Goal: Task Accomplishment & Management: Manage account settings

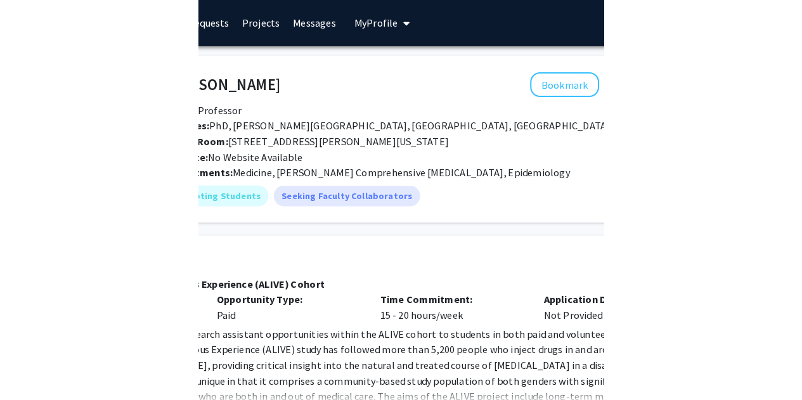
scroll to position [1, 0]
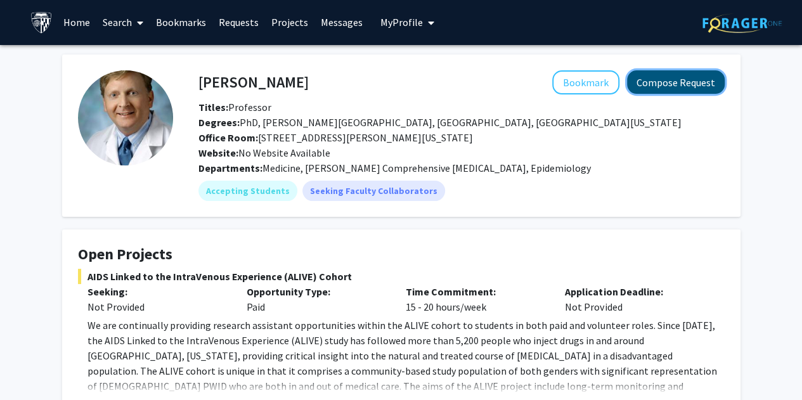
click at [394, 80] on button "Compose Request" at bounding box center [676, 81] width 98 height 23
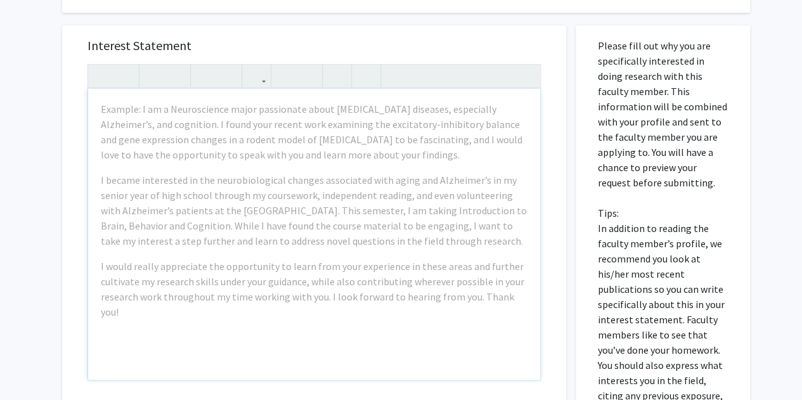
scroll to position [280, 0]
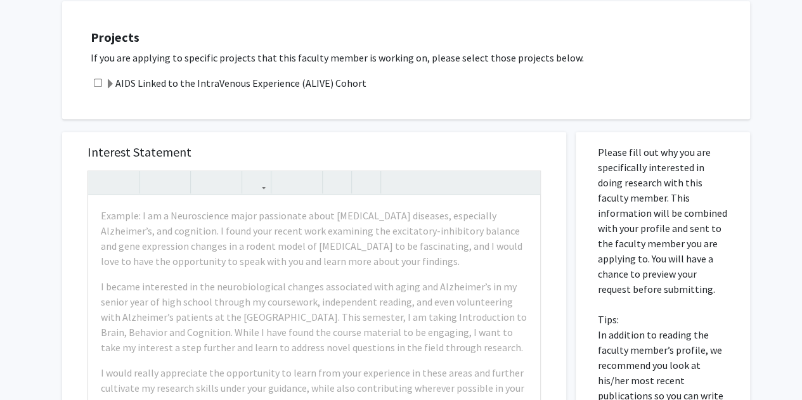
click at [110, 86] on span at bounding box center [110, 84] width 10 height 10
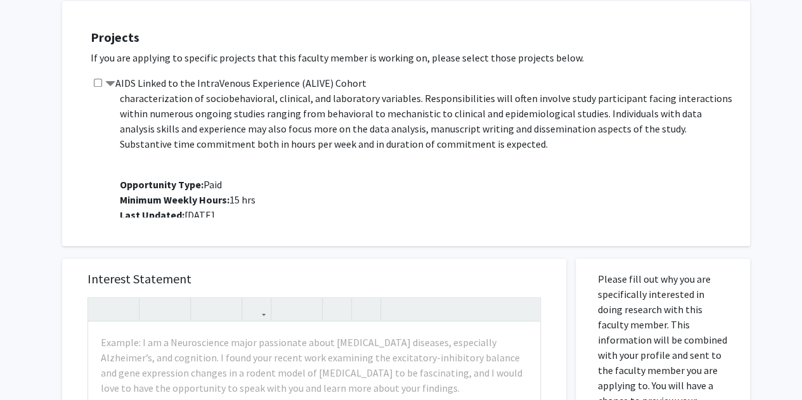
scroll to position [0, 0]
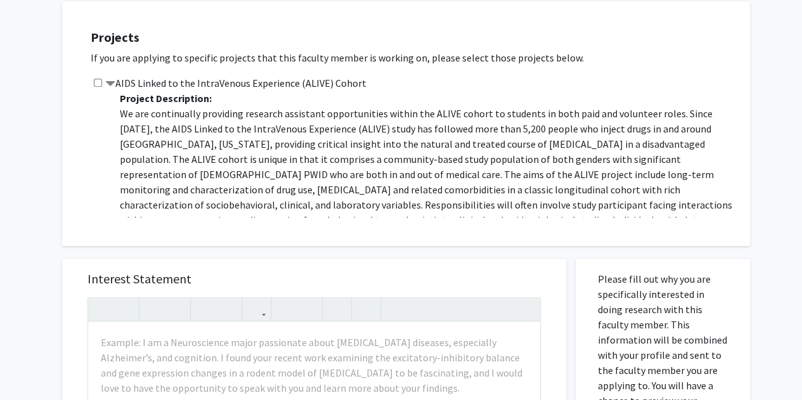
click at [112, 82] on span at bounding box center [110, 84] width 10 height 10
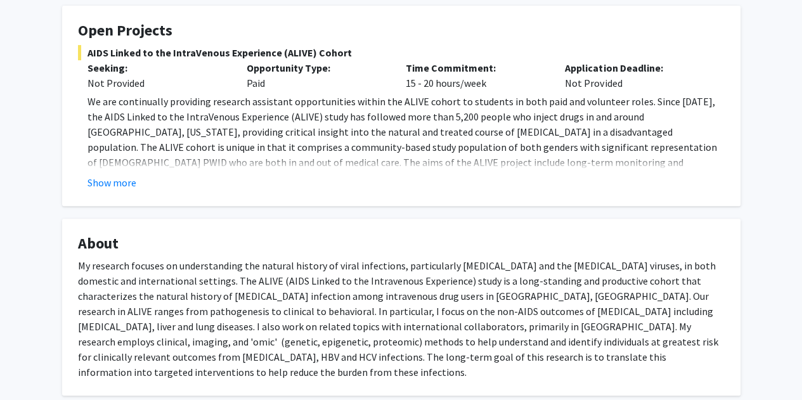
scroll to position [225, 0]
click at [117, 179] on button "Show more" at bounding box center [111, 181] width 49 height 15
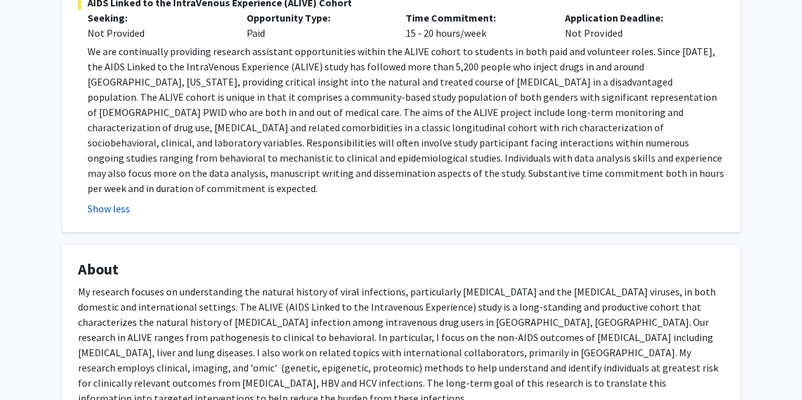
scroll to position [442, 0]
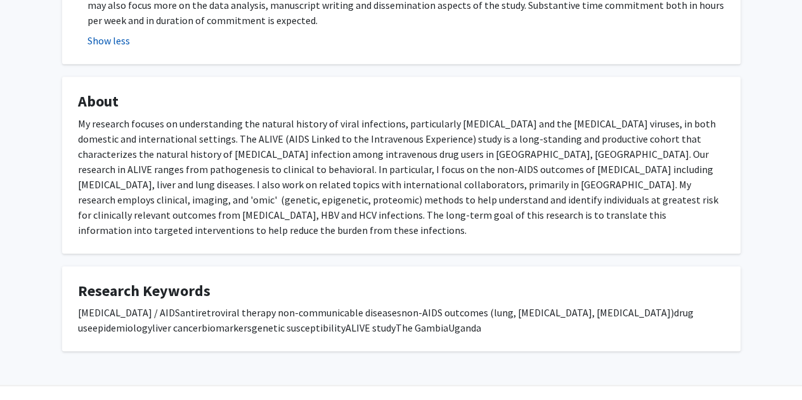
click at [117, 179] on div "My research focuses on understanding the natural history of viral infections, p…" at bounding box center [401, 177] width 646 height 122
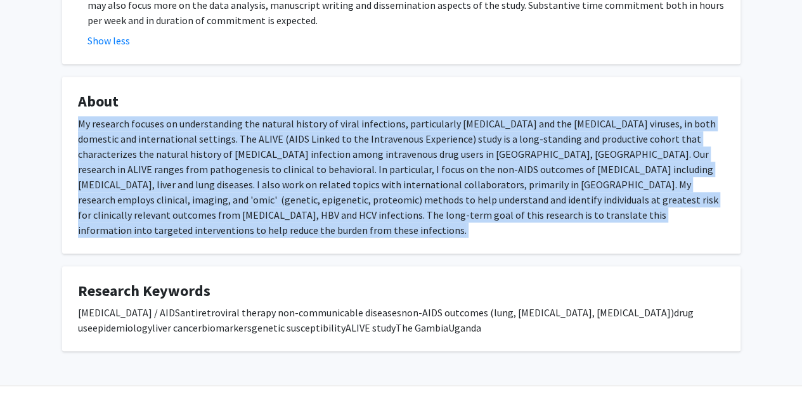
drag, startPoint x: 117, startPoint y: 179, endPoint x: 121, endPoint y: 162, distance: 18.3
click at [121, 162] on div "My research focuses on understanding the natural history of viral infections, p…" at bounding box center [401, 177] width 646 height 122
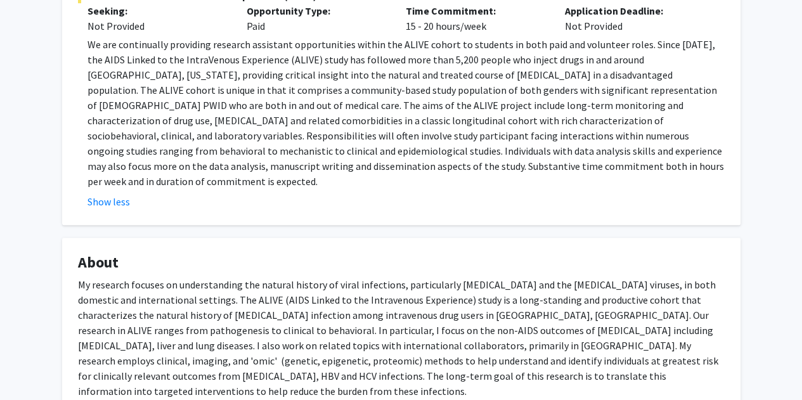
click at [137, 157] on p "We are continually providing research assistant opportunities within the ALIVE …" at bounding box center [405, 113] width 637 height 152
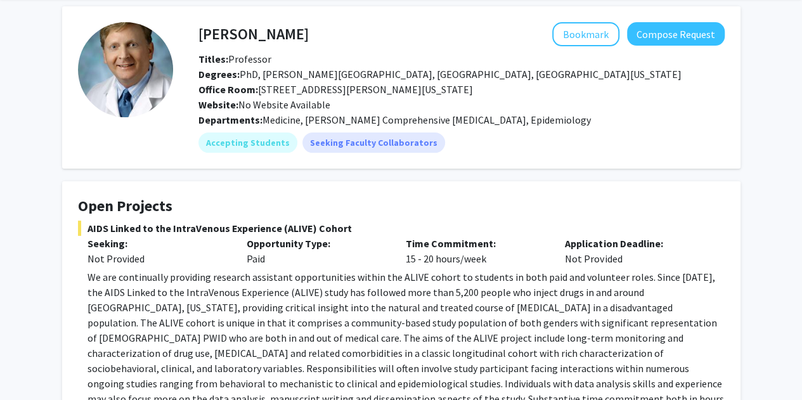
scroll to position [0, 0]
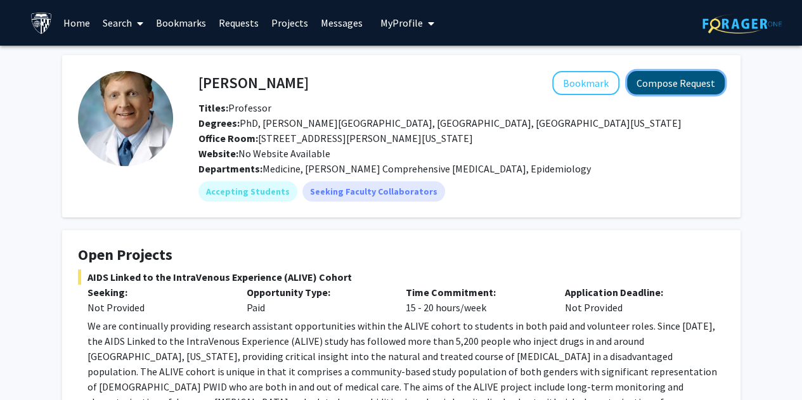
click at [394, 82] on button "Compose Request" at bounding box center [676, 82] width 98 height 23
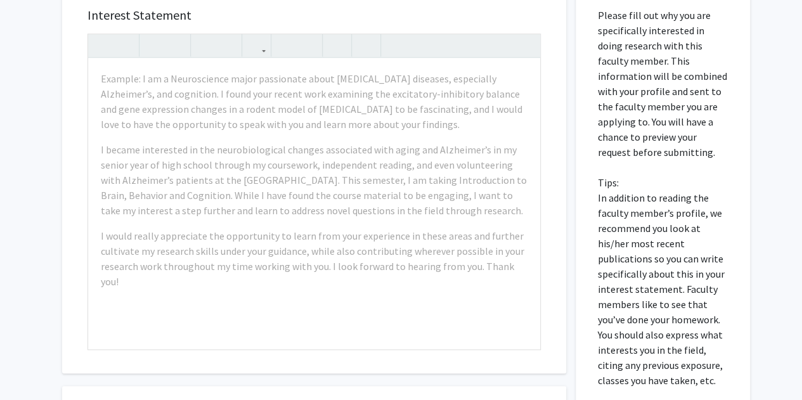
scroll to position [432, 0]
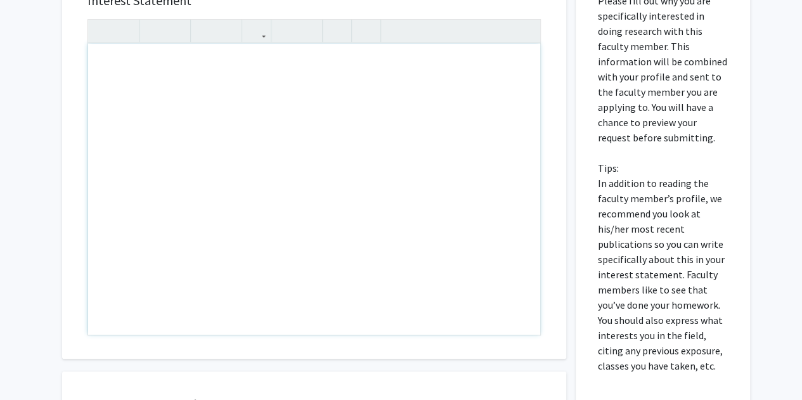
click at [325, 89] on div "Note to users with screen readers: Please press Alt+0 or Option+0 to deactivate…" at bounding box center [314, 189] width 452 height 291
drag, startPoint x: 325, startPoint y: 89, endPoint x: 370, endPoint y: 150, distance: 75.7
click at [370, 150] on div "Note to users with screen readers: Please press Alt+0 or Option+0 to deactivate…" at bounding box center [314, 189] width 452 height 291
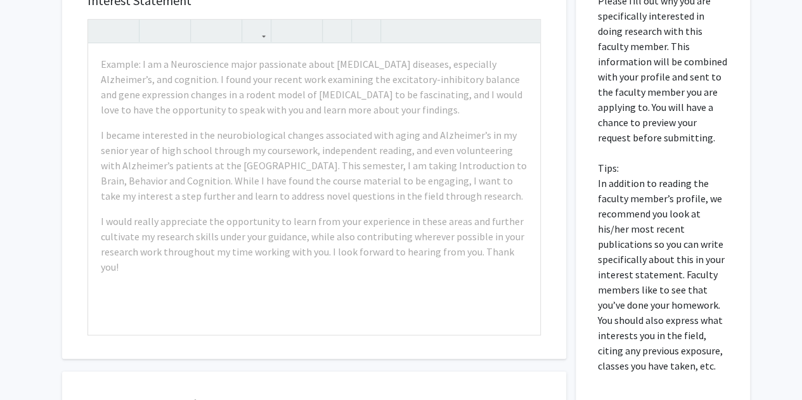
click at [394, 234] on p "Please fill out why you are specifically interested in doing research with this…" at bounding box center [663, 183] width 130 height 380
click at [394, 104] on p "Please fill out why you are specifically interested in doing research with this…" at bounding box center [663, 183] width 130 height 380
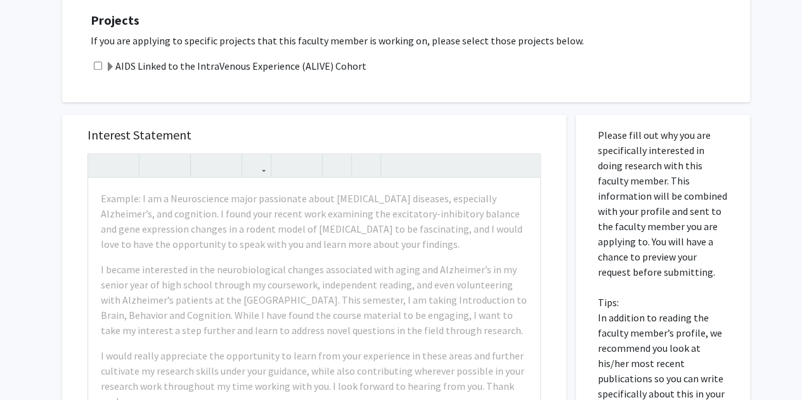
scroll to position [340, 0]
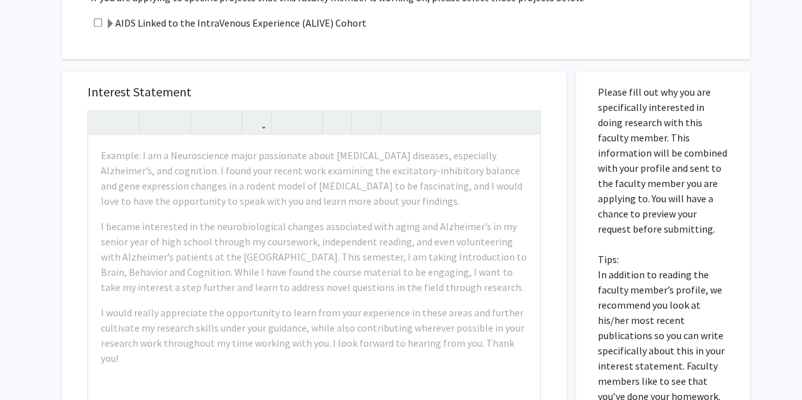
click at [394, 200] on p "Please fill out why you are specifically interested in doing research with this…" at bounding box center [663, 274] width 130 height 380
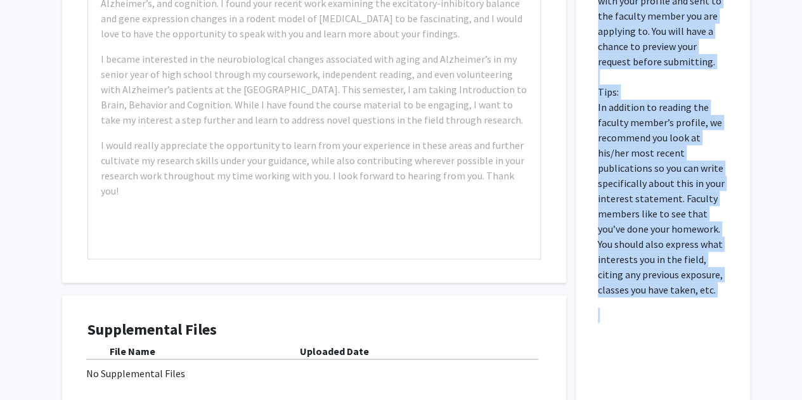
scroll to position [638, 0]
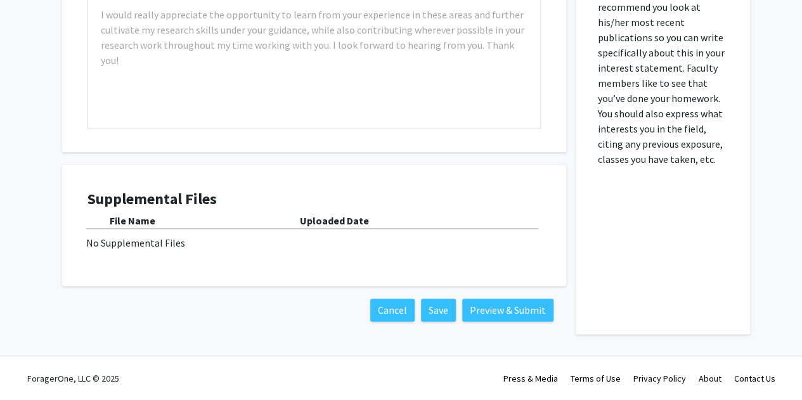
drag, startPoint x: 638, startPoint y: 200, endPoint x: 642, endPoint y: 79, distance: 120.5
copy p
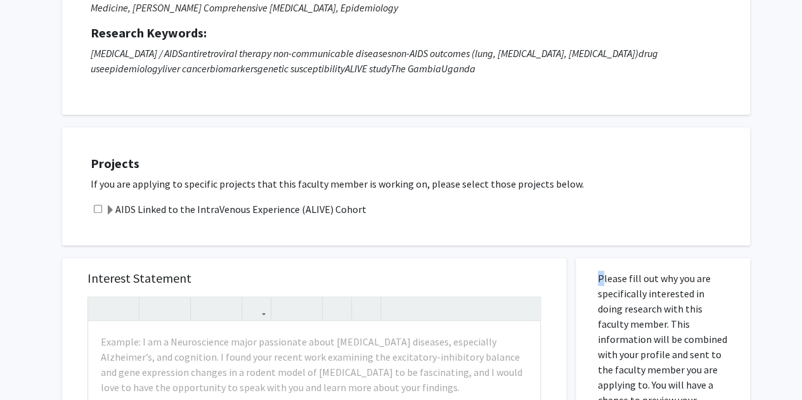
scroll to position [146, 0]
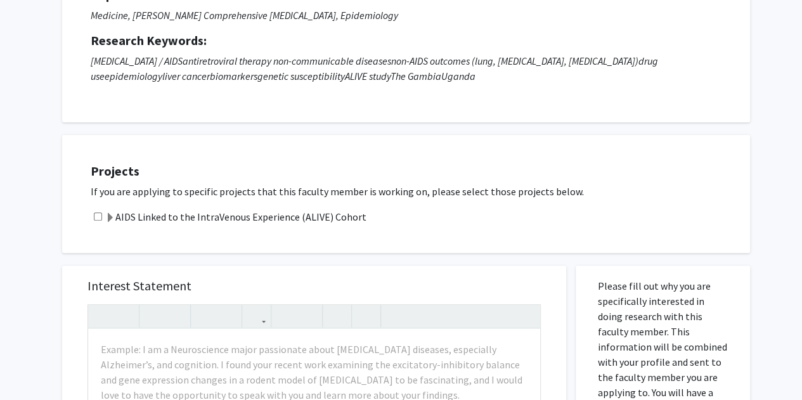
click at [384, 164] on h5 "Projects" at bounding box center [414, 171] width 646 height 15
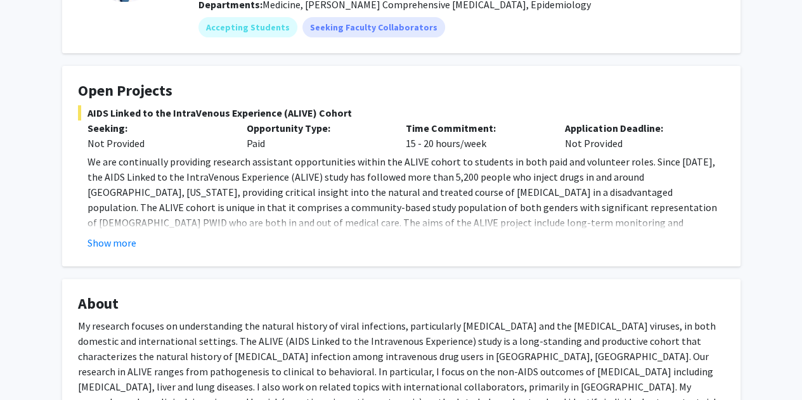
scroll to position [165, 0]
click at [105, 248] on button "Show more" at bounding box center [111, 241] width 49 height 15
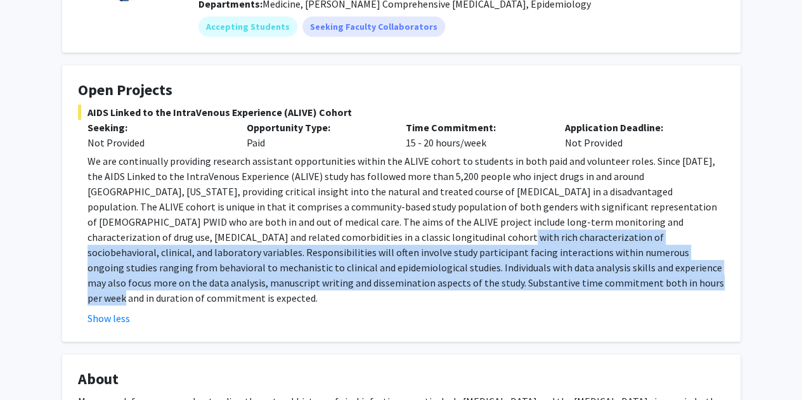
drag, startPoint x: 141, startPoint y: 233, endPoint x: 264, endPoint y: 282, distance: 132.9
click at [264, 282] on p "We are continually providing research assistant opportunities within the ALIVE …" at bounding box center [405, 229] width 637 height 152
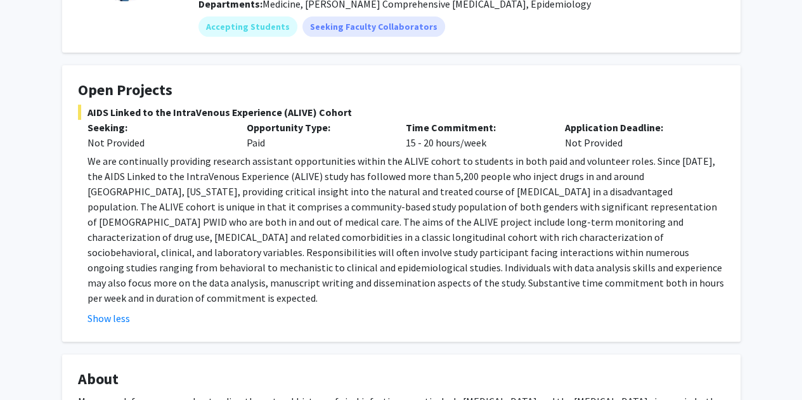
drag, startPoint x: 264, startPoint y: 282, endPoint x: 257, endPoint y: 240, distance: 42.5
click at [257, 240] on p "We are continually providing research assistant opportunities within the ALIVE …" at bounding box center [405, 229] width 637 height 152
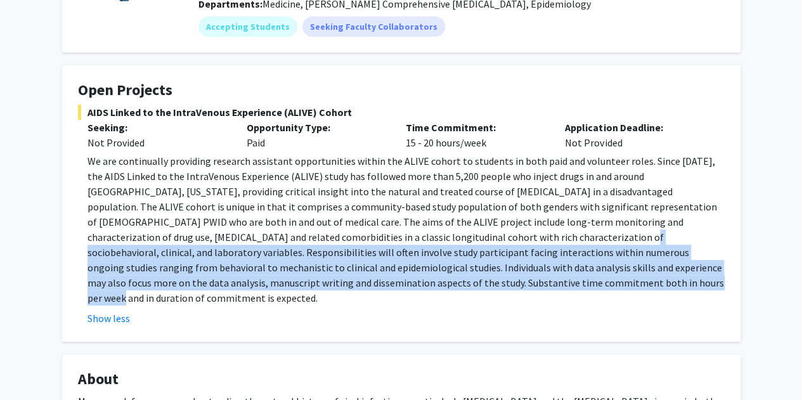
click at [257, 240] on p "We are continually providing research assistant opportunities within the ALIVE …" at bounding box center [405, 229] width 637 height 152
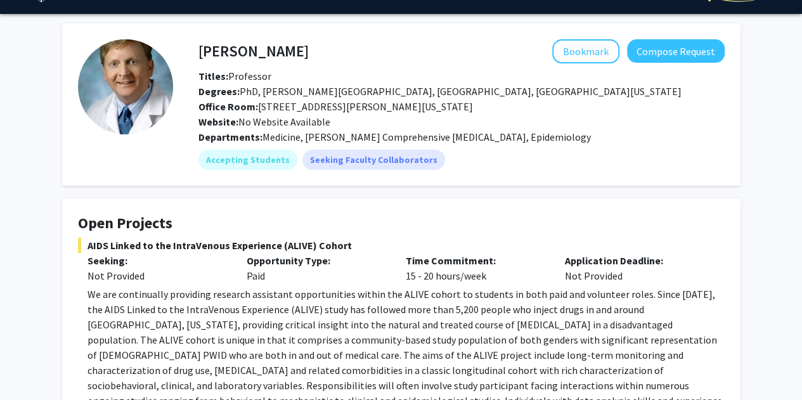
scroll to position [0, 0]
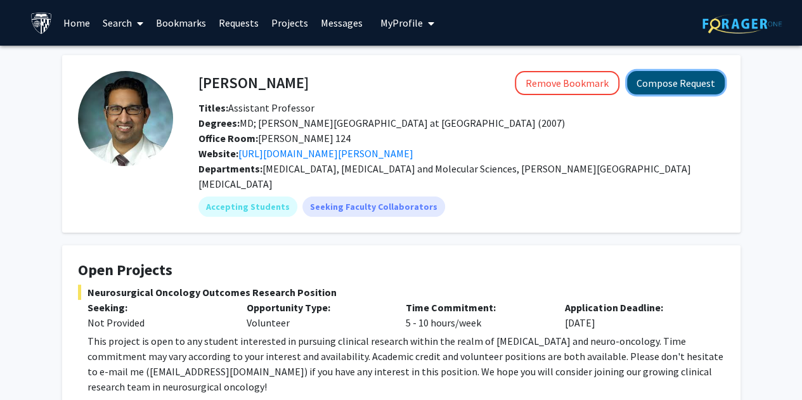
click at [674, 91] on button "Compose Request" at bounding box center [676, 82] width 98 height 23
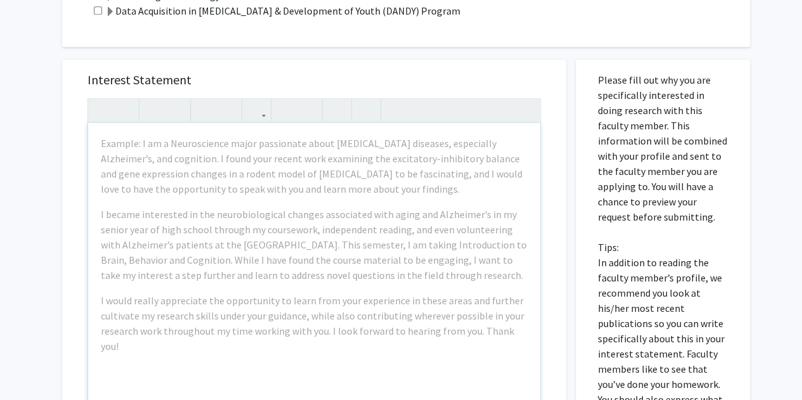
scroll to position [567, 0]
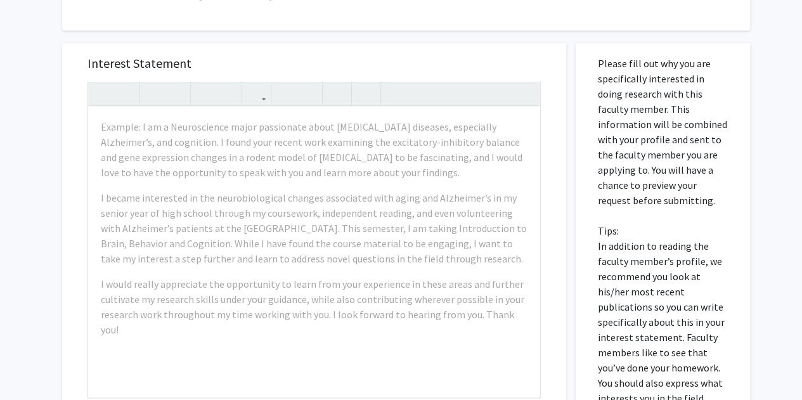
click at [664, 295] on p "Please fill out why you are specifically interested in doing research with this…" at bounding box center [663, 246] width 130 height 380
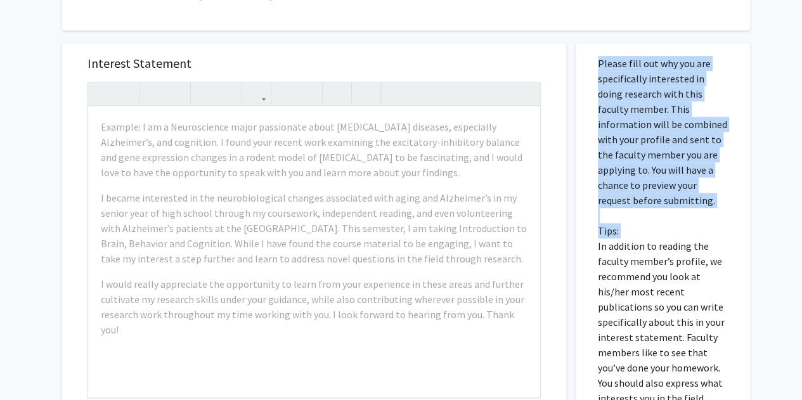
click at [664, 295] on p "Please fill out why you are specifically interested in doing research with this…" at bounding box center [663, 246] width 130 height 380
click at [674, 282] on p "Please fill out why you are specifically interested in doing research with this…" at bounding box center [663, 246] width 130 height 380
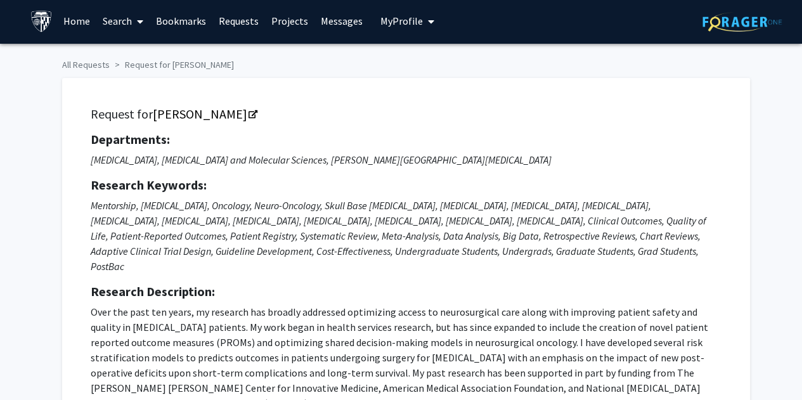
scroll to position [0, 0]
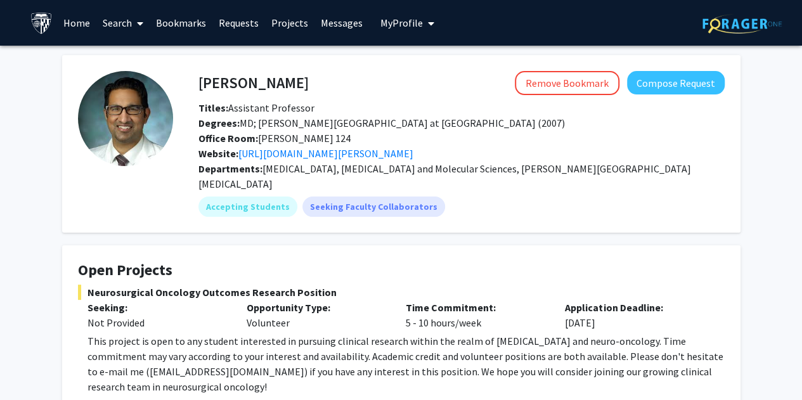
drag, startPoint x: 72, startPoint y: 28, endPoint x: 395, endPoint y: 23, distance: 323.3
click at [395, 23] on span "My Profile" at bounding box center [401, 22] width 42 height 13
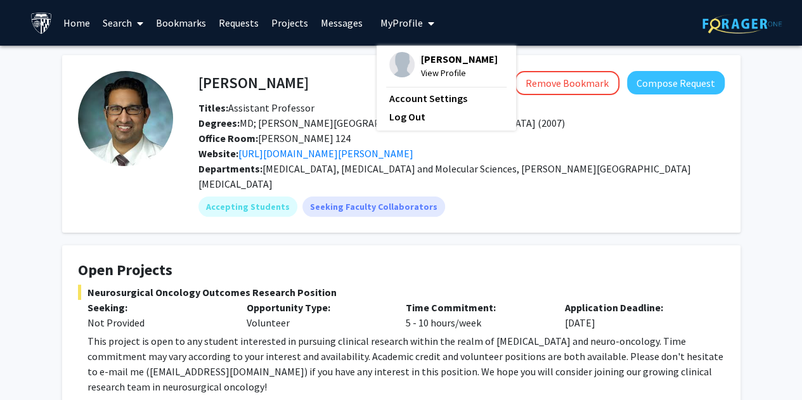
click at [421, 64] on span "[PERSON_NAME]" at bounding box center [459, 59] width 77 height 14
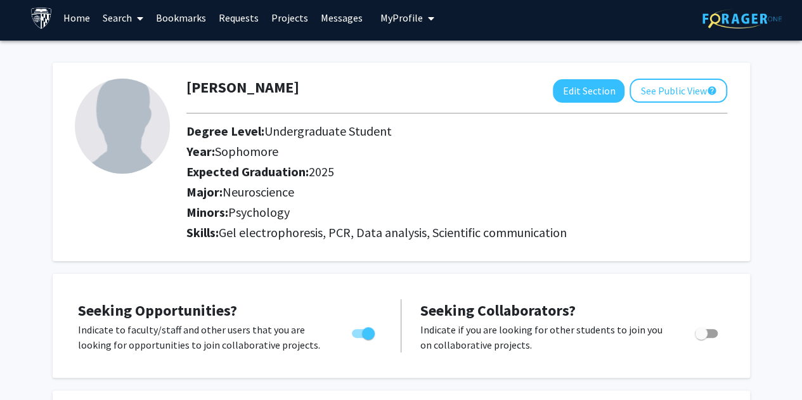
scroll to position [7, 0]
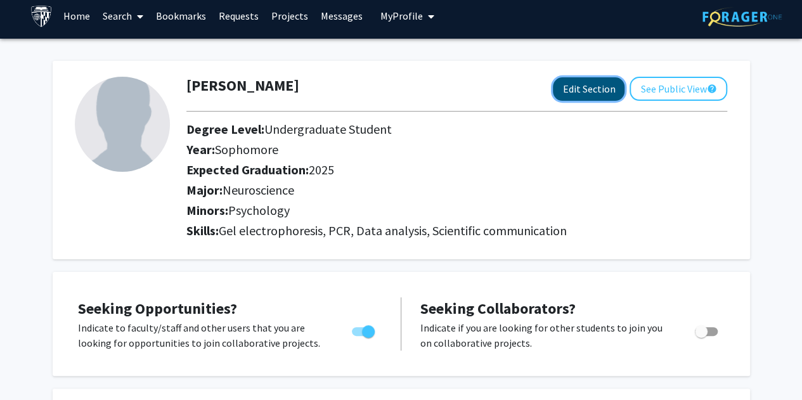
click at [598, 95] on button "Edit Section" at bounding box center [589, 88] width 72 height 23
select select "sophomore"
select select "2025"
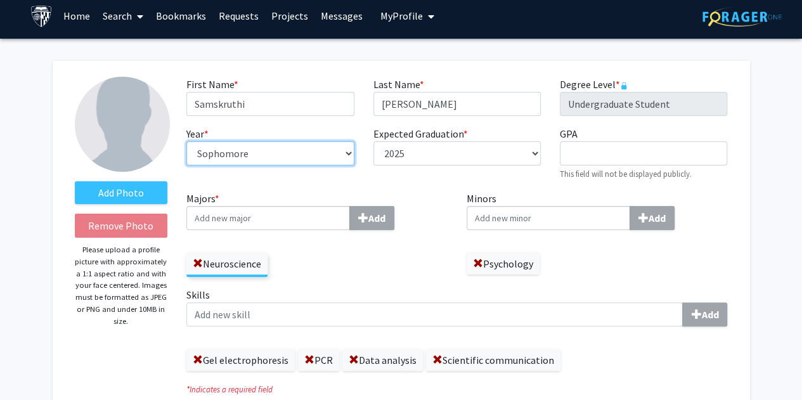
click at [350, 154] on select "--- First-year Sophomore Junior Senior Postbaccalaureate Certificate" at bounding box center [269, 153] width 167 height 24
click at [186, 141] on select "--- First-year Sophomore Junior Senior Postbaccalaureate Certificate" at bounding box center [269, 153] width 167 height 24
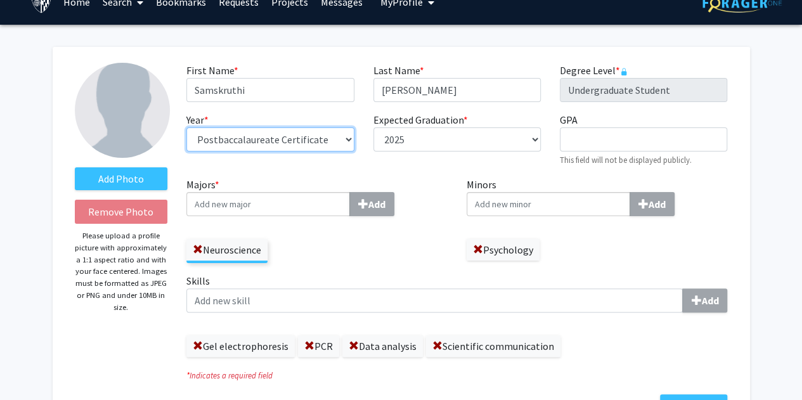
click at [326, 141] on select "--- First-year Sophomore Junior Senior Postbaccalaureate Certificate" at bounding box center [269, 139] width 167 height 24
click at [186, 127] on select "--- First-year Sophomore Junior Senior Postbaccalaureate Certificate" at bounding box center [269, 139] width 167 height 24
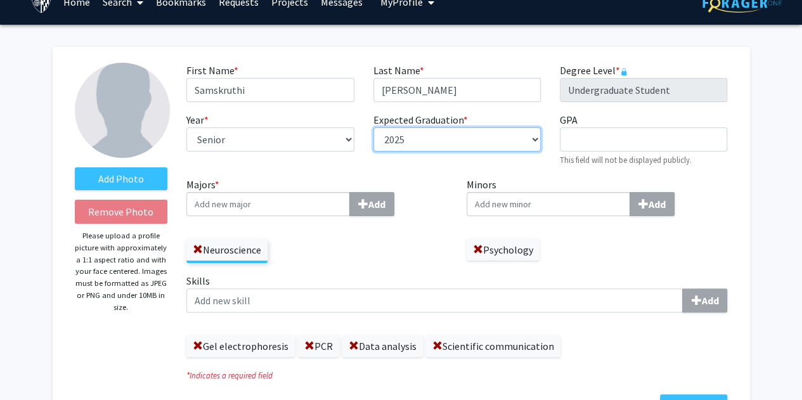
click at [432, 144] on select "--- 2018 2019 2020 2021 2022 2023 2024 2025 2026 2027 2028 2029 2030 2031" at bounding box center [456, 139] width 167 height 24
click at [273, 195] on input "Majors * Add" at bounding box center [268, 204] width 164 height 24
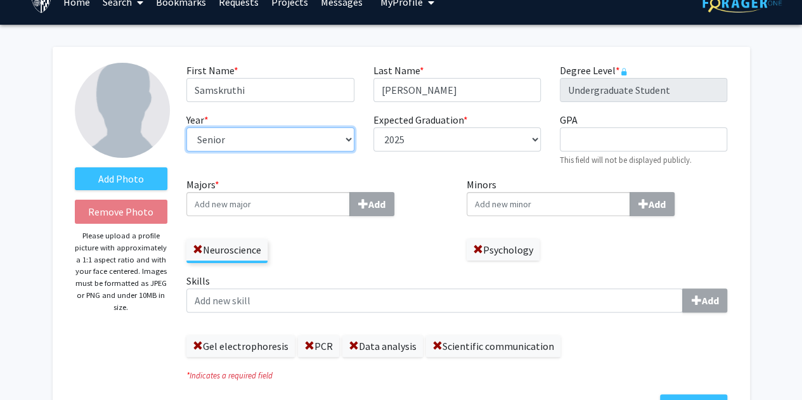
click at [338, 136] on select "--- First-year Sophomore Junior Senior Postbaccalaureate Certificate" at bounding box center [269, 139] width 167 height 24
select select "postbaccalaureate_certificate"
click at [186, 127] on select "--- First-year Sophomore Junior Senior Postbaccalaureate Certificate" at bounding box center [269, 139] width 167 height 24
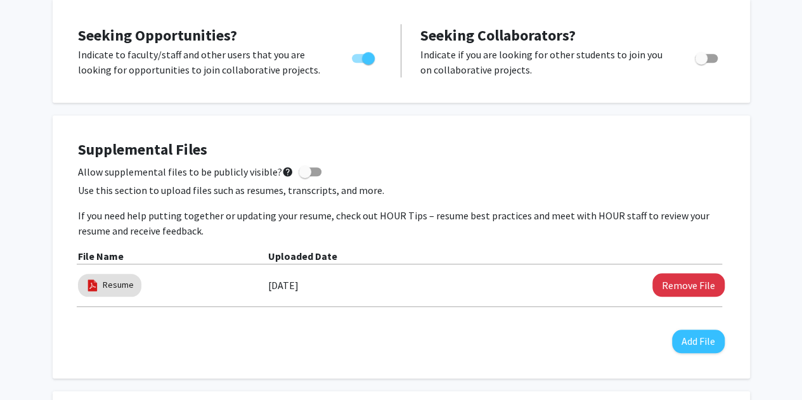
scroll to position [468, 0]
click at [688, 290] on button "Remove File" at bounding box center [688, 285] width 72 height 23
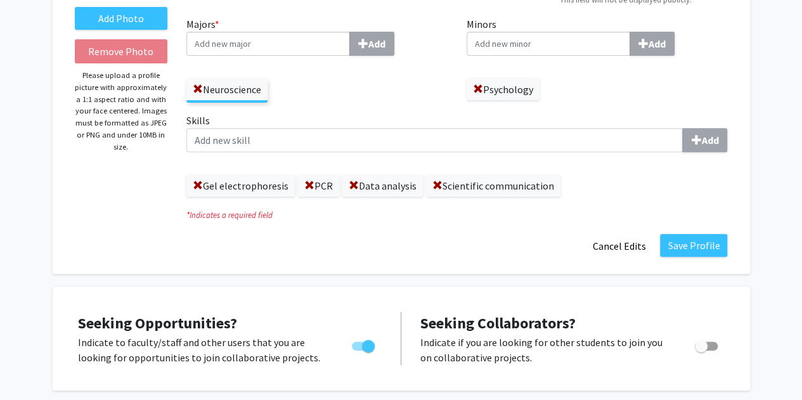
scroll to position [0, 0]
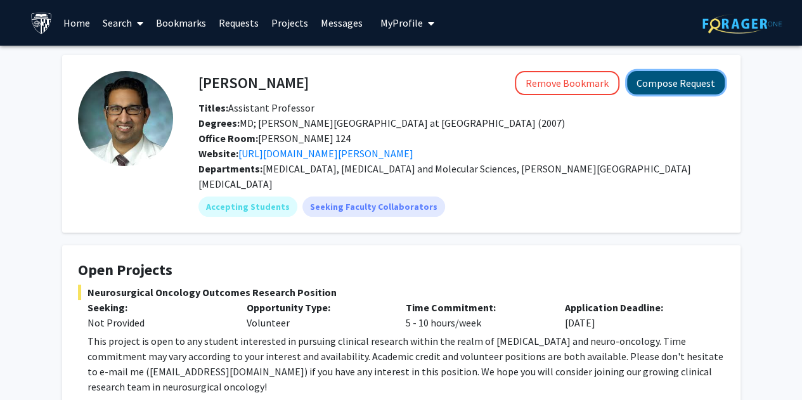
click at [672, 86] on button "Compose Request" at bounding box center [676, 82] width 98 height 23
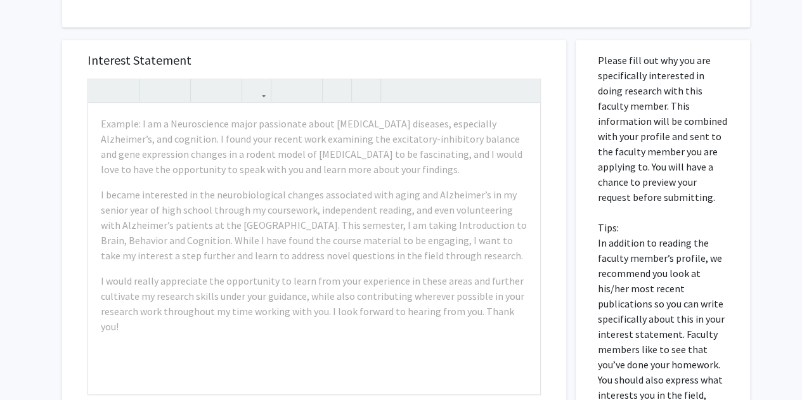
scroll to position [574, 0]
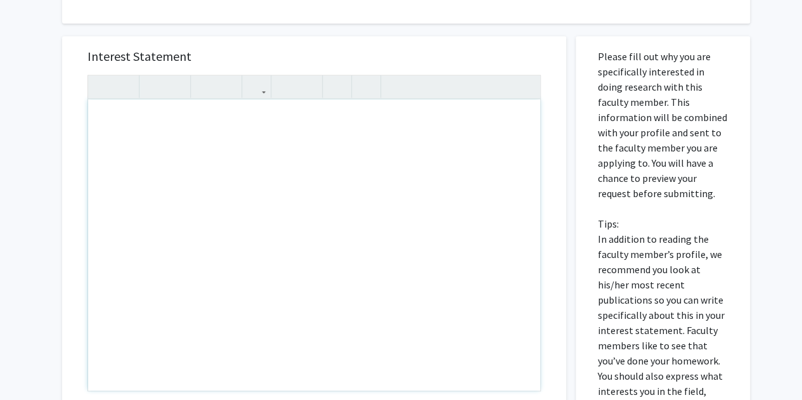
click at [626, 145] on p "Please fill out why you are specifically interested in doing research with this…" at bounding box center [663, 239] width 130 height 380
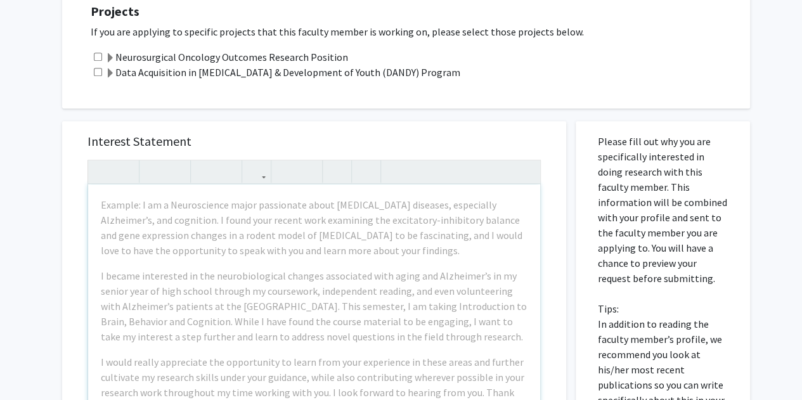
scroll to position [481, 0]
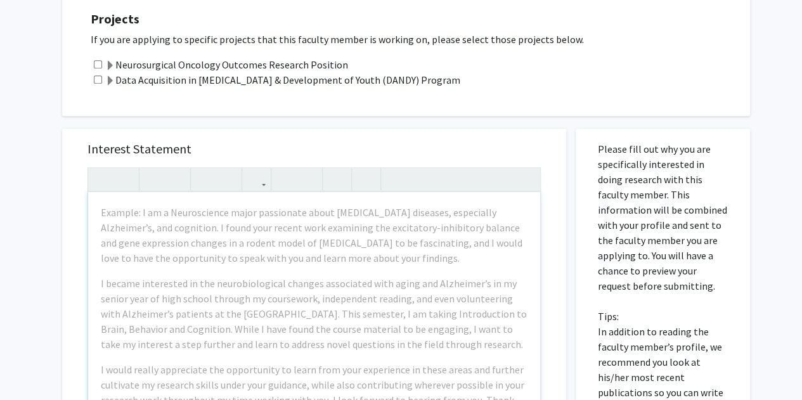
click at [641, 195] on p "Please fill out why you are specifically interested in doing research with this…" at bounding box center [663, 331] width 130 height 380
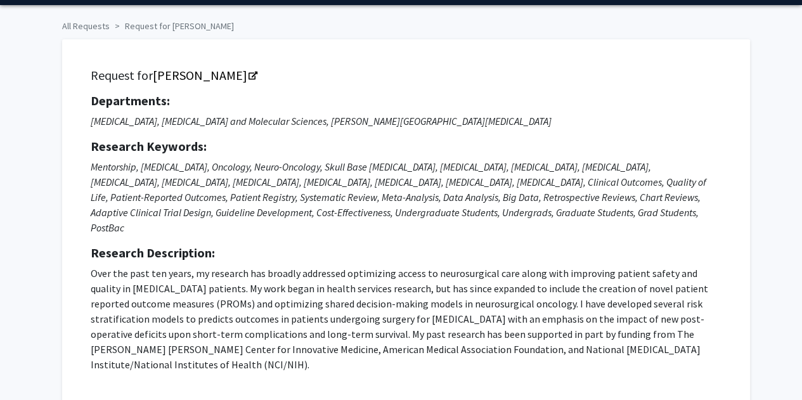
scroll to position [0, 0]
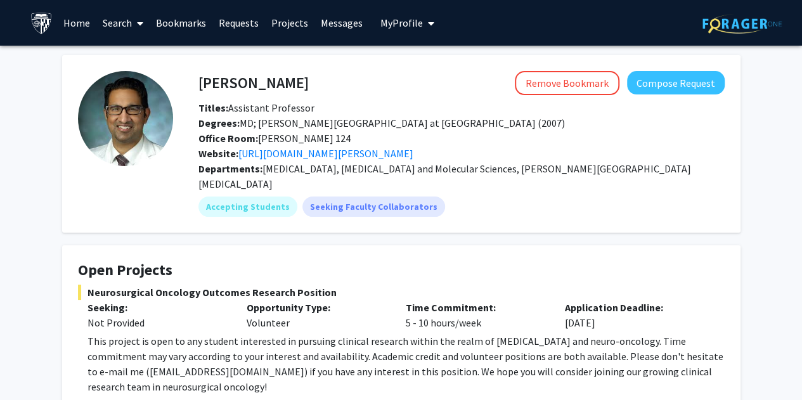
click at [396, 28] on span "My Profile" at bounding box center [401, 22] width 42 height 13
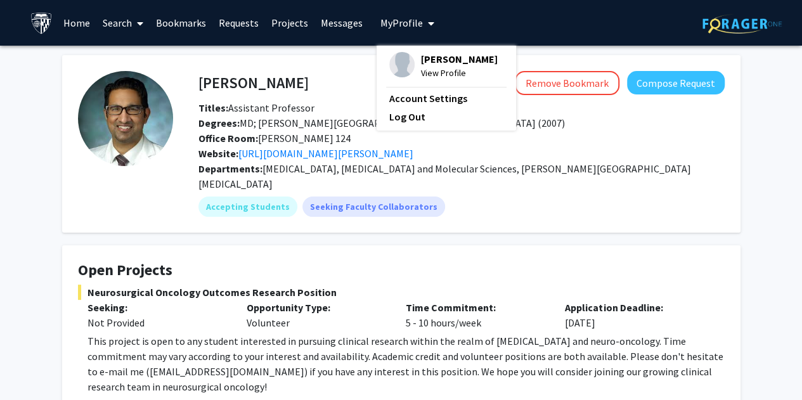
click at [422, 63] on span "[PERSON_NAME]" at bounding box center [459, 59] width 77 height 14
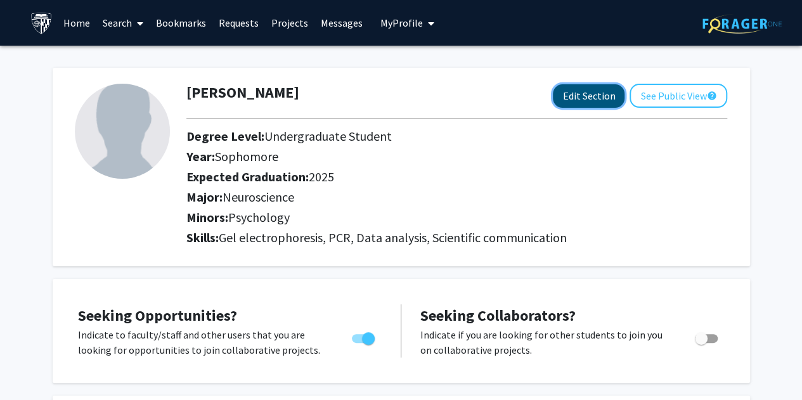
click at [582, 94] on button "Edit Section" at bounding box center [589, 95] width 72 height 23
select select "sophomore"
select select "2025"
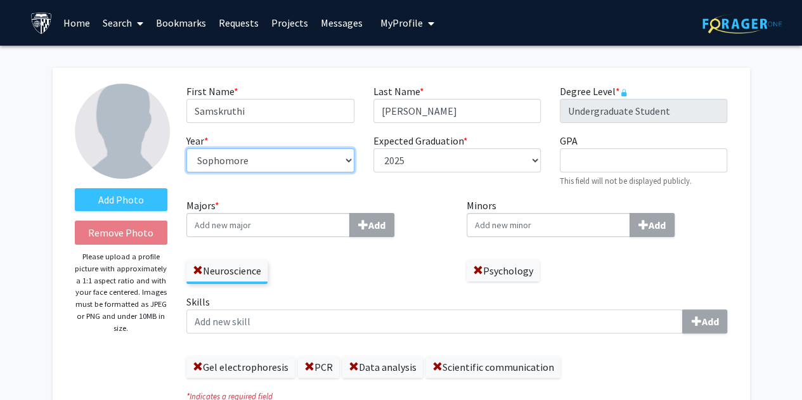
click at [349, 155] on select "--- First-year Sophomore Junior Senior Postbaccalaureate Certificate" at bounding box center [269, 160] width 167 height 24
select select "postbaccalaureate_certificate"
click at [186, 148] on select "--- First-year Sophomore Junior Senior Postbaccalaureate Certificate" at bounding box center [269, 160] width 167 height 24
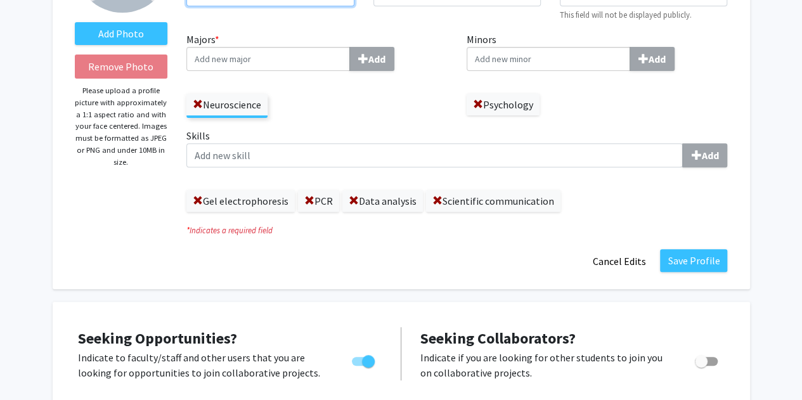
scroll to position [165, 0]
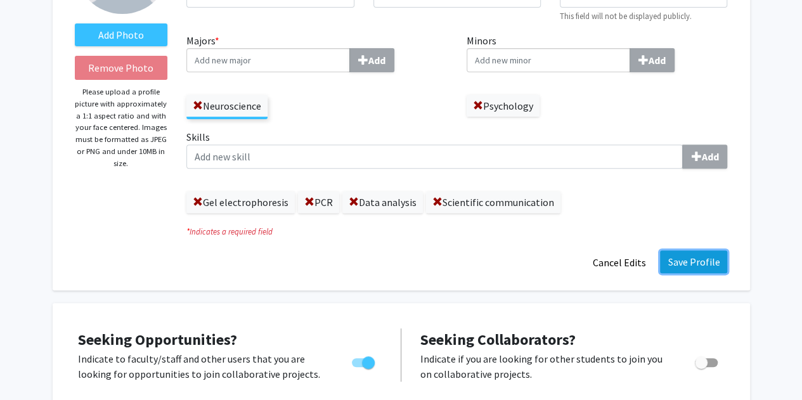
click at [710, 258] on button "Save Profile" at bounding box center [693, 261] width 67 height 23
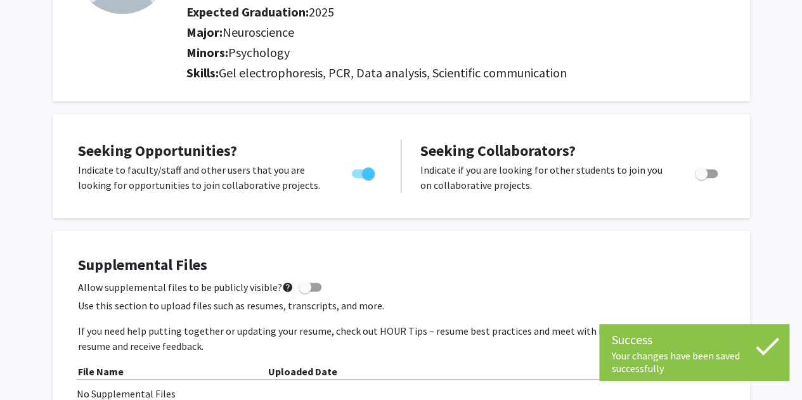
scroll to position [0, 0]
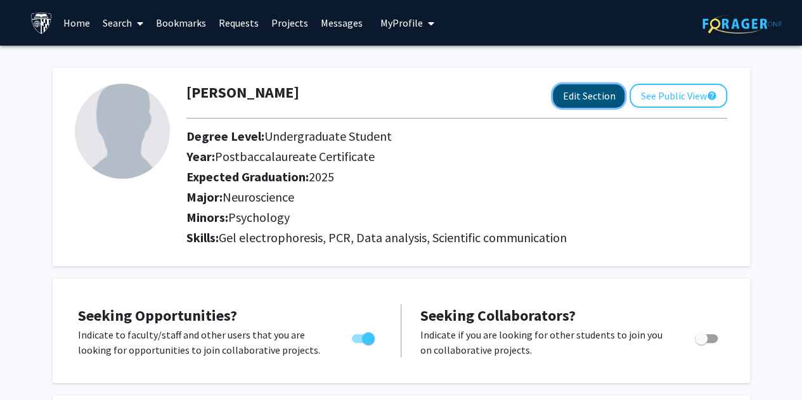
click at [589, 99] on button "Edit Section" at bounding box center [589, 95] width 72 height 23
select select "postbaccalaureate_certificate"
select select "2025"
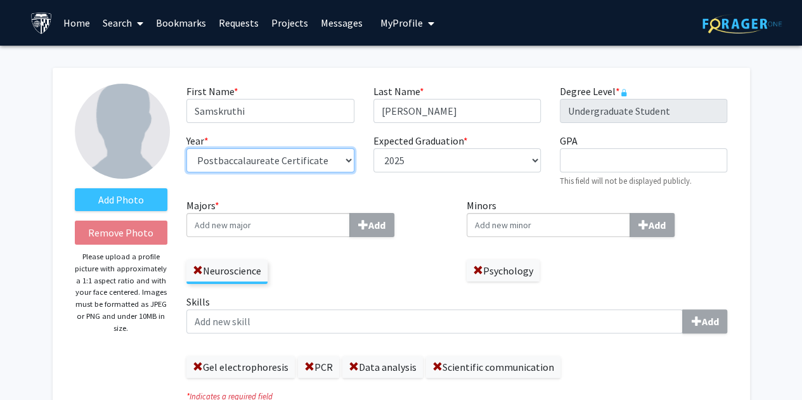
click at [297, 158] on select "--- First-year Sophomore Junior Senior Postbaccalaureate Certificate" at bounding box center [269, 160] width 167 height 24
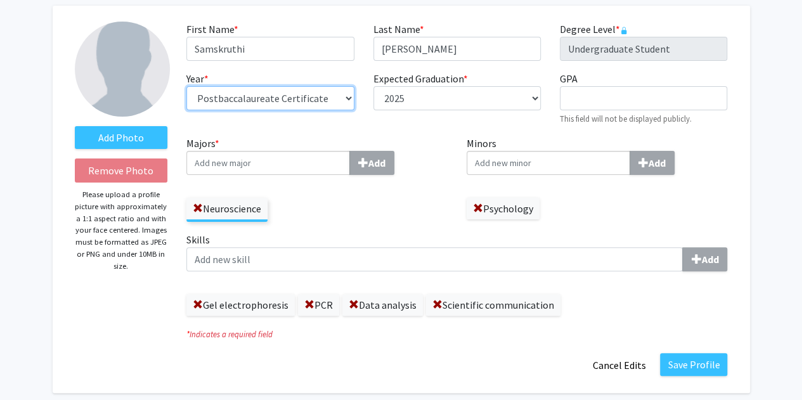
scroll to position [61, 0]
click at [312, 97] on select "--- First-year Sophomore Junior Senior Postbaccalaureate Certificate" at bounding box center [269, 99] width 167 height 24
select select "senior"
click at [186, 87] on select "--- First-year Sophomore Junior Senior Postbaccalaureate Certificate" at bounding box center [269, 99] width 167 height 24
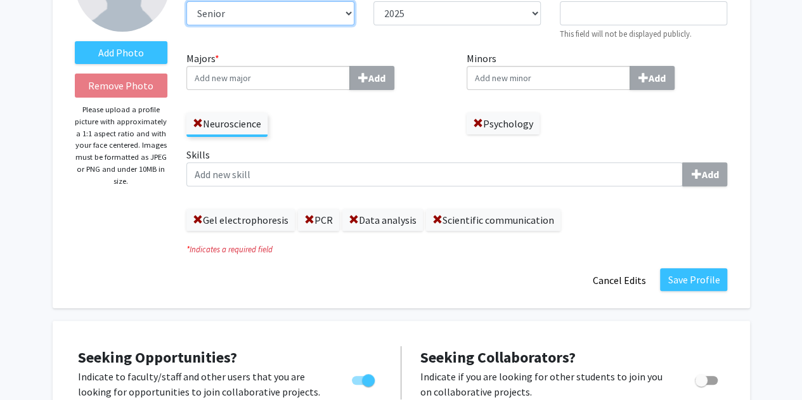
scroll to position [157, 0]
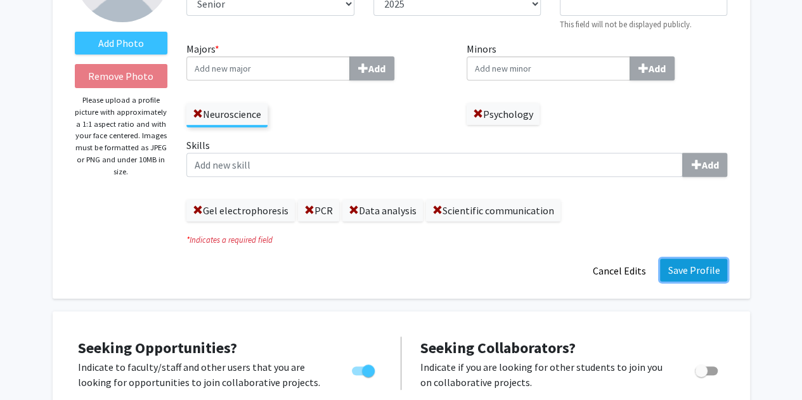
click at [703, 264] on button "Save Profile" at bounding box center [693, 270] width 67 height 23
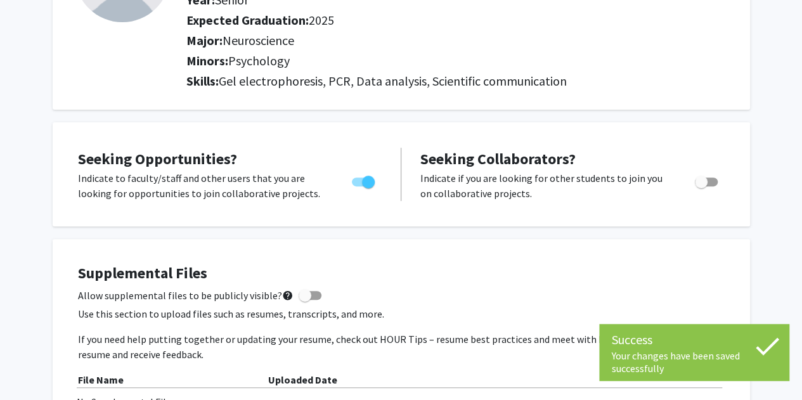
scroll to position [0, 0]
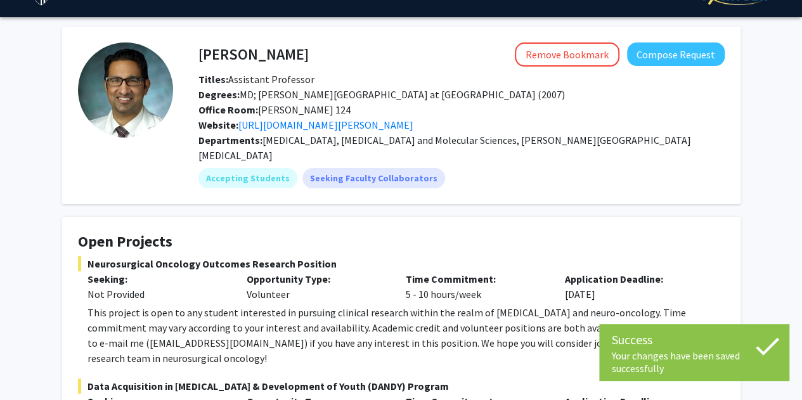
scroll to position [29, 0]
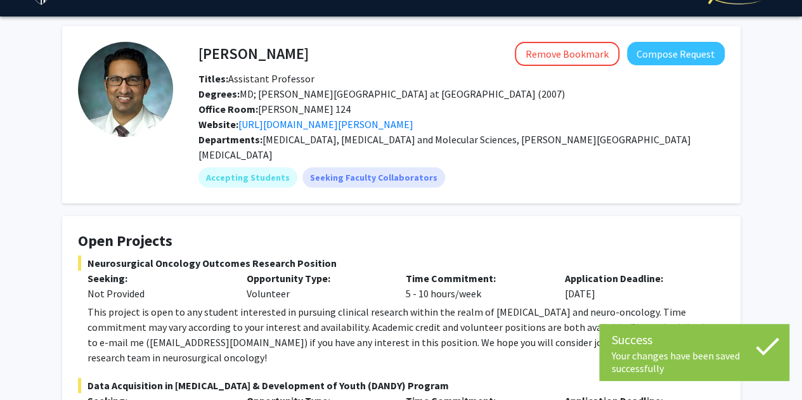
click at [361, 288] on div "Neurosurgical Oncology Outcomes Research Position Seeking: Not Provided Opportu…" at bounding box center [401, 310] width 646 height 110
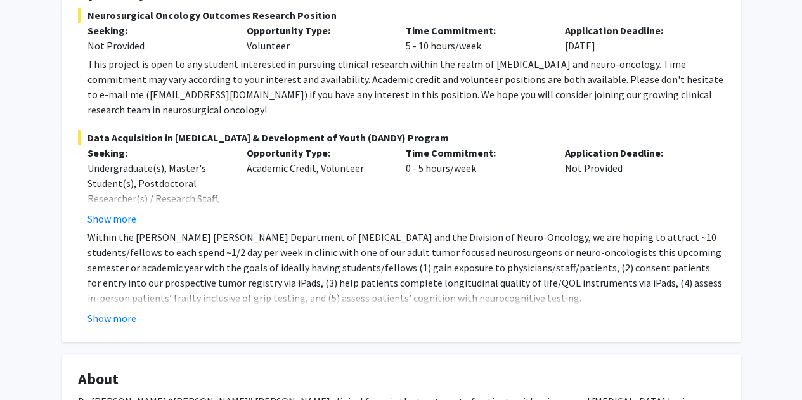
scroll to position [283, 0]
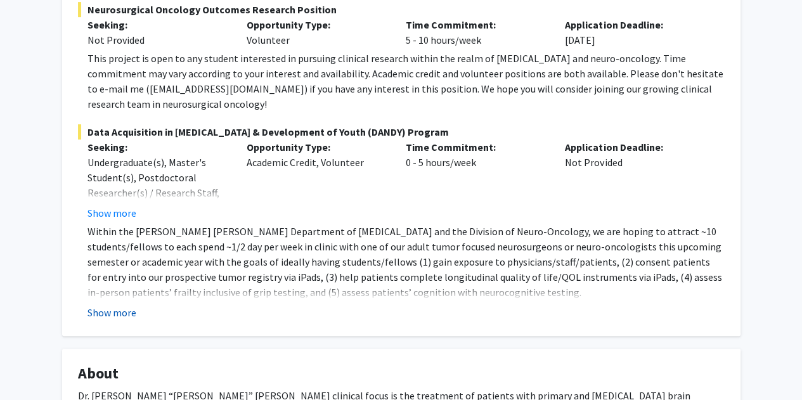
click at [113, 305] on button "Show more" at bounding box center [111, 312] width 49 height 15
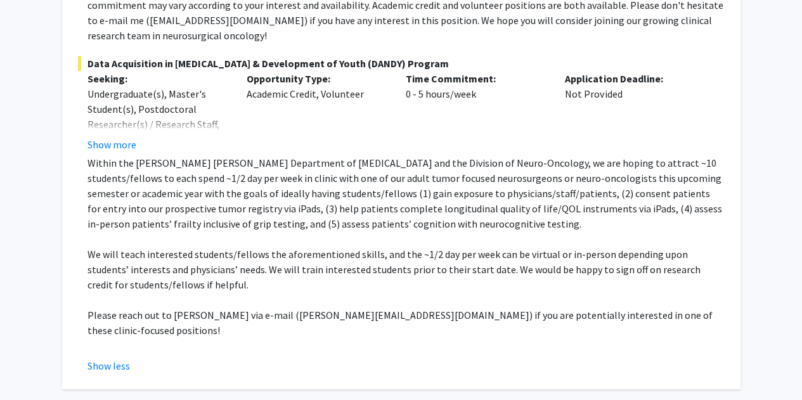
scroll to position [352, 0]
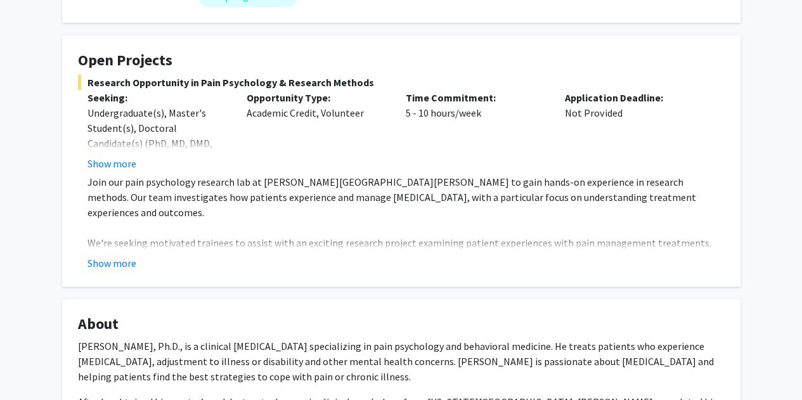
scroll to position [214, 0]
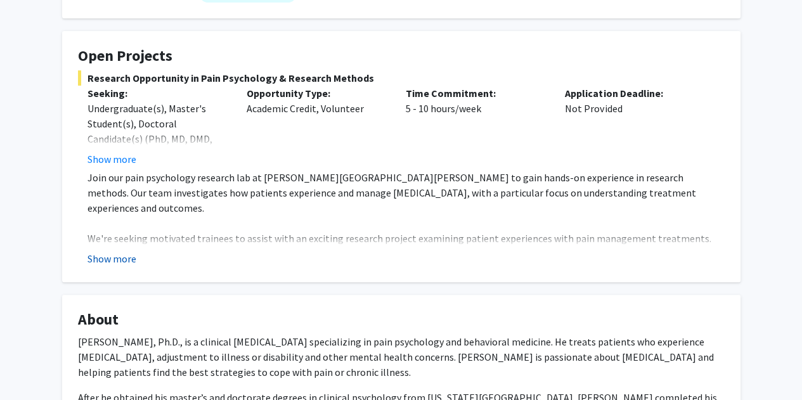
click at [119, 251] on button "Show more" at bounding box center [111, 258] width 49 height 15
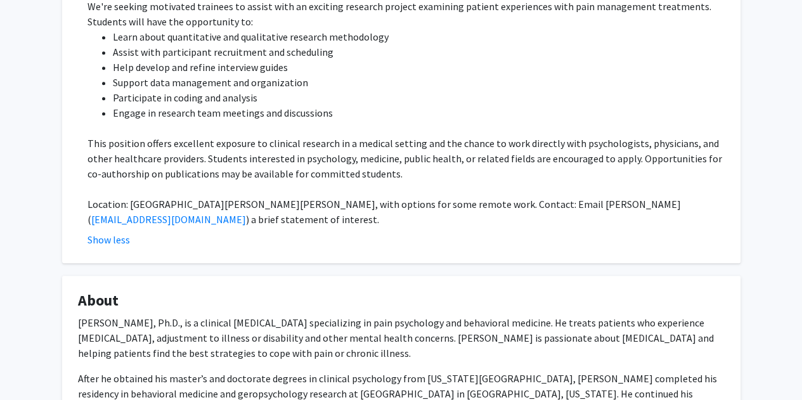
scroll to position [255, 0]
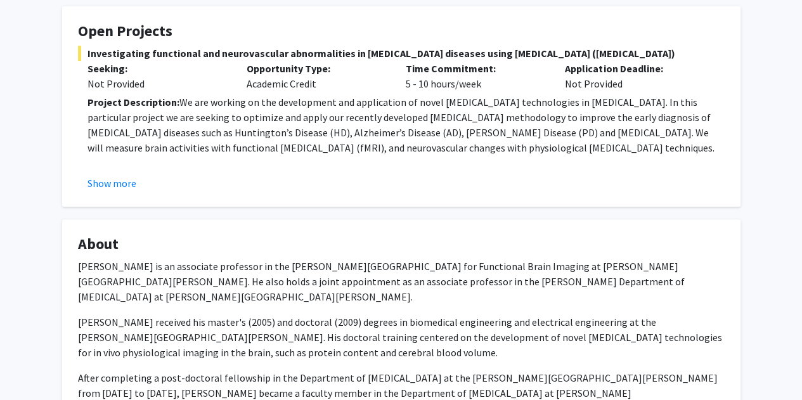
scroll to position [224, 0]
click at [120, 179] on button "Show more" at bounding box center [111, 182] width 49 height 15
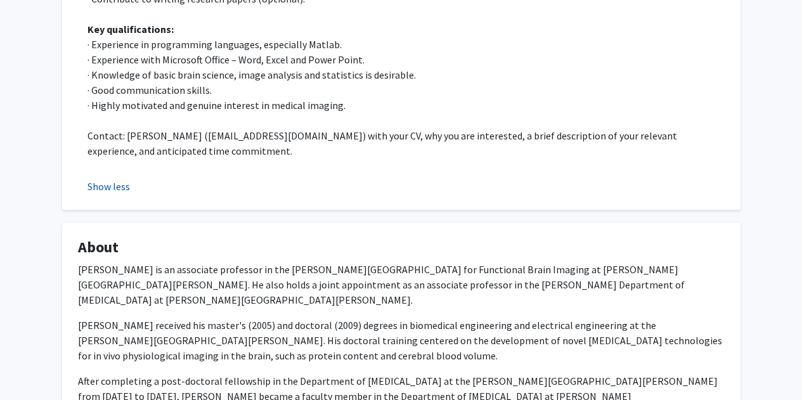
scroll to position [559, 0]
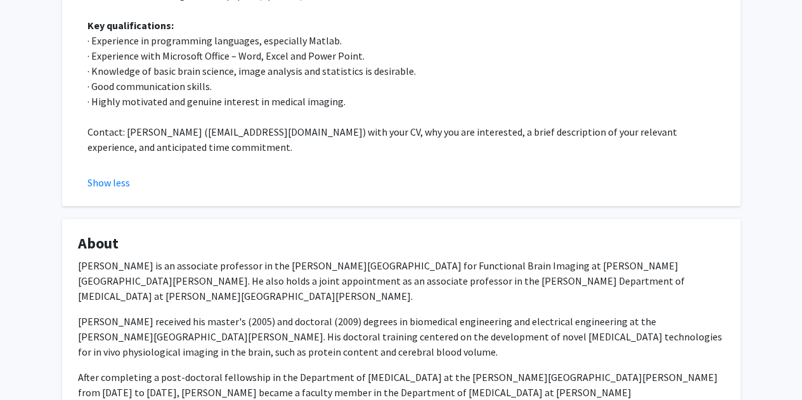
click at [359, 180] on div "Show less" at bounding box center [405, 182] width 637 height 15
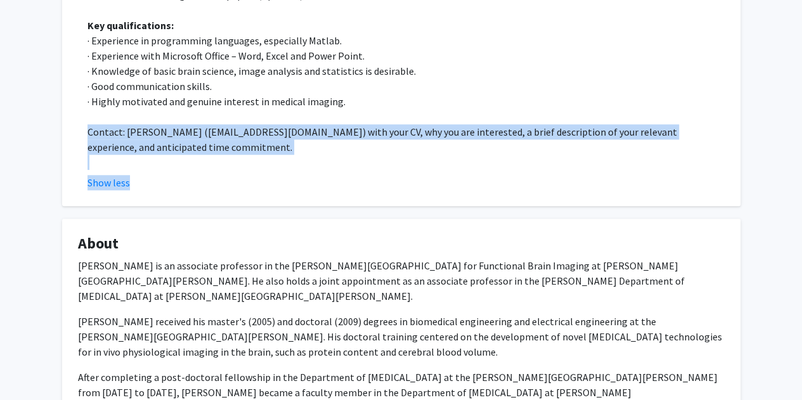
drag, startPoint x: 359, startPoint y: 180, endPoint x: 318, endPoint y: 134, distance: 61.9
click at [318, 134] on p "Contact: Jun Hua (jhua1@jhu.edu) with your CV, why you are interested, a brief …" at bounding box center [405, 139] width 637 height 30
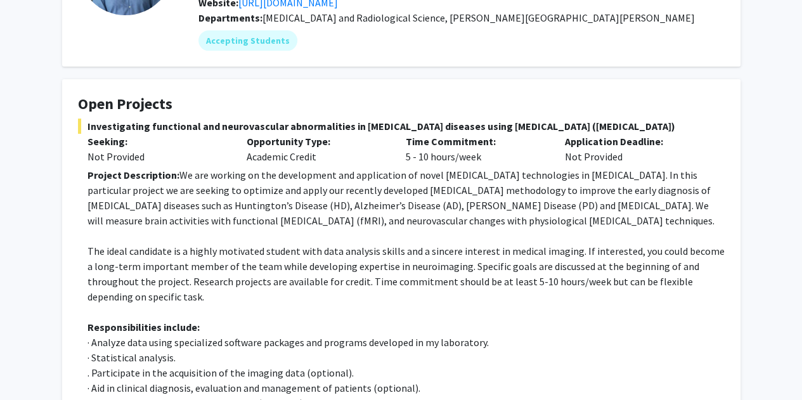
scroll to position [0, 0]
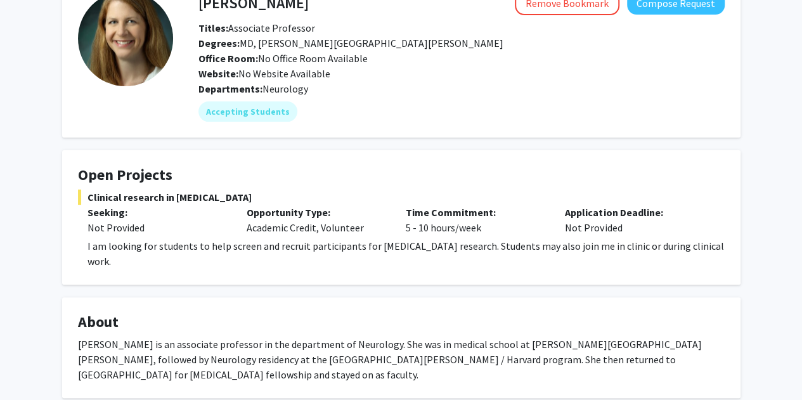
scroll to position [67, 0]
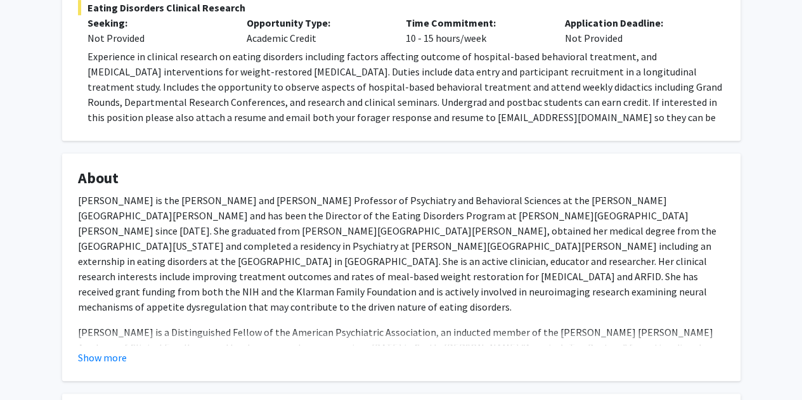
scroll to position [261, 0]
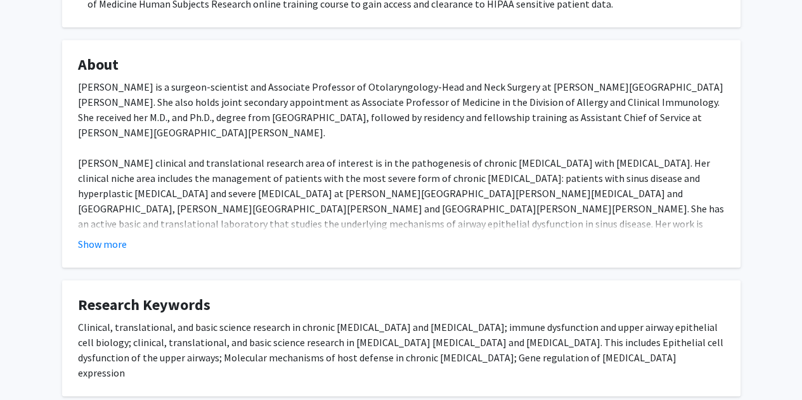
scroll to position [386, 0]
click at [114, 242] on button "Show more" at bounding box center [102, 243] width 49 height 15
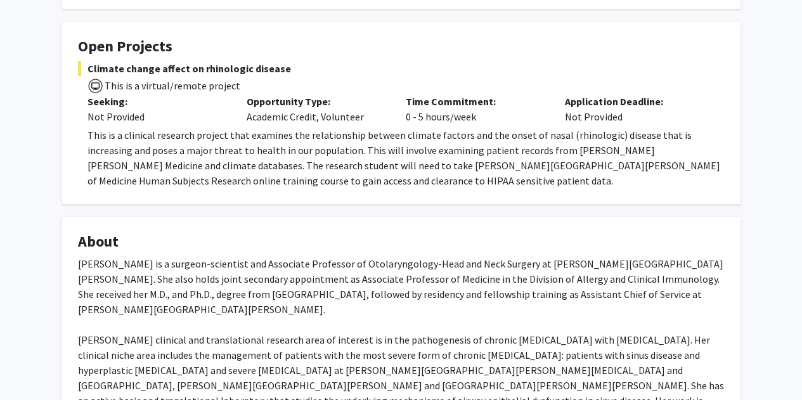
scroll to position [207, 0]
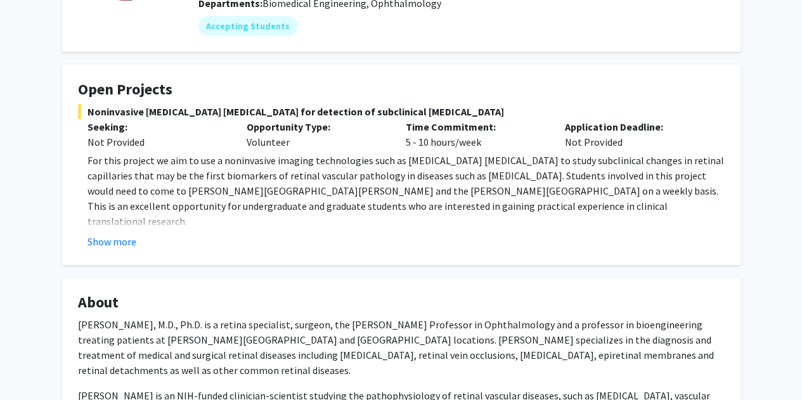
scroll to position [166, 0]
click at [115, 248] on button "Show more" at bounding box center [111, 240] width 49 height 15
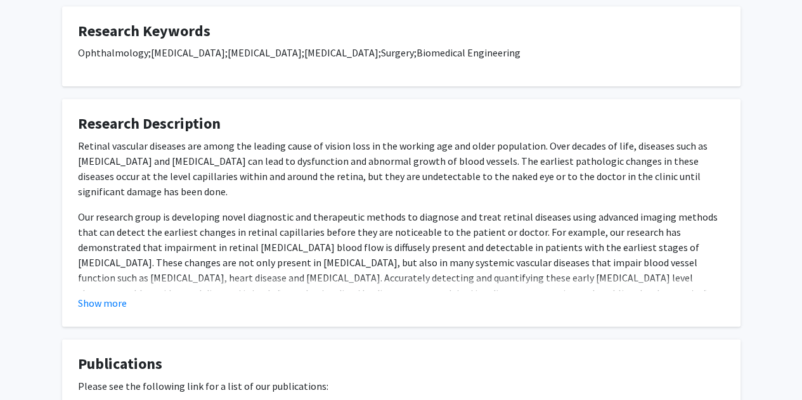
scroll to position [660, 0]
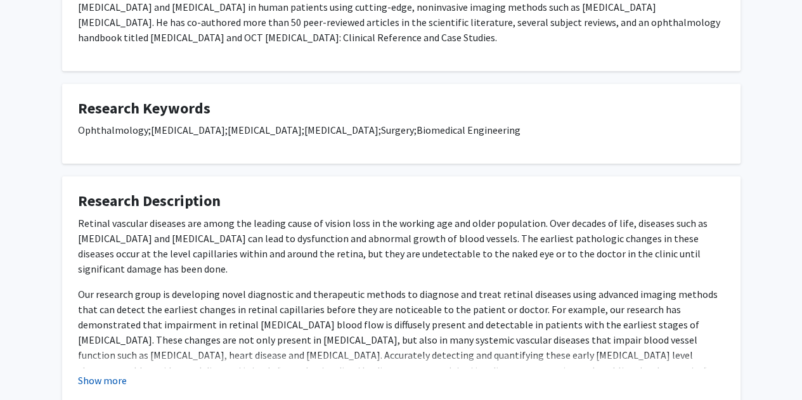
click at [94, 373] on button "Show more" at bounding box center [102, 380] width 49 height 15
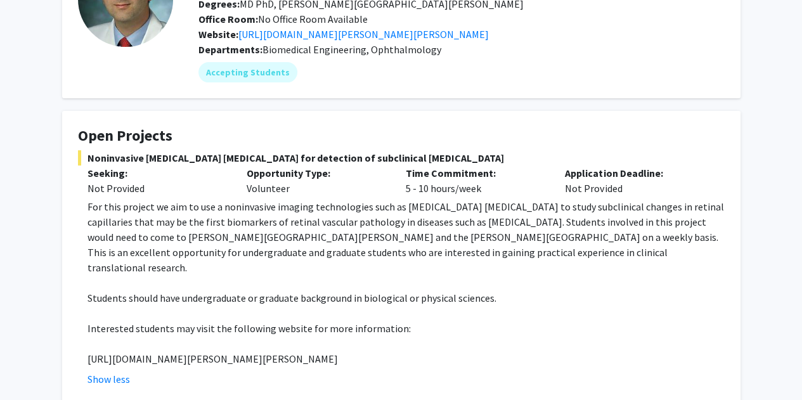
scroll to position [118, 0]
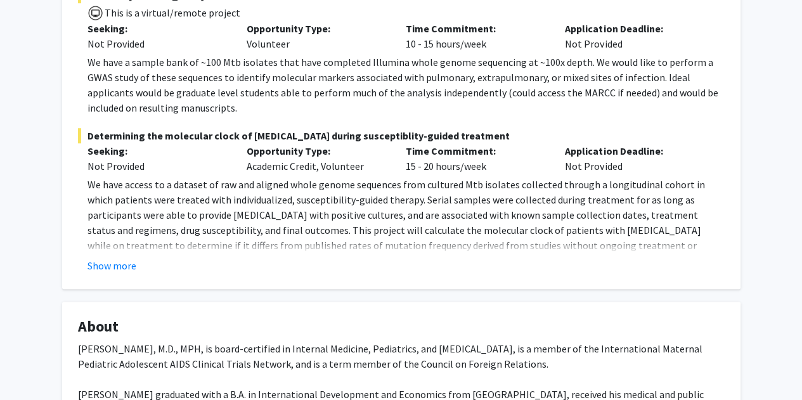
scroll to position [409, 0]
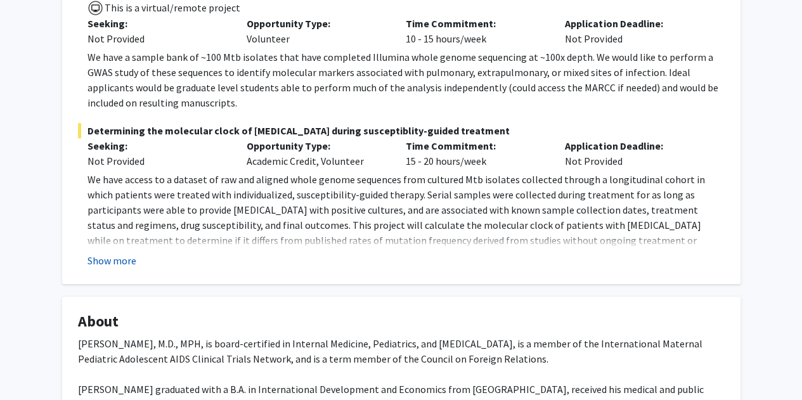
click at [112, 253] on button "Show more" at bounding box center [111, 260] width 49 height 15
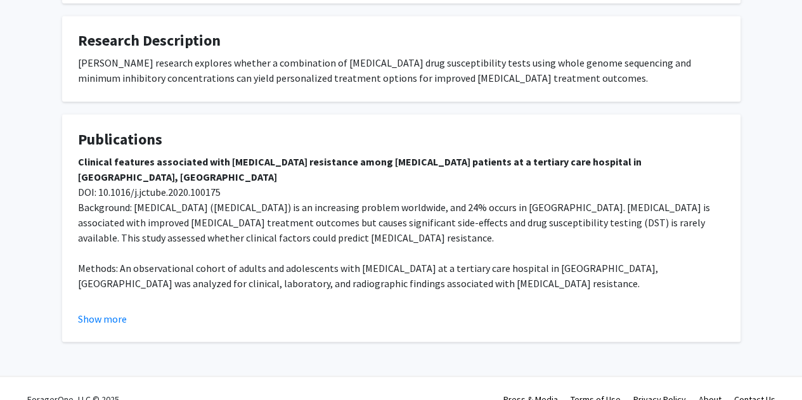
scroll to position [1063, 0]
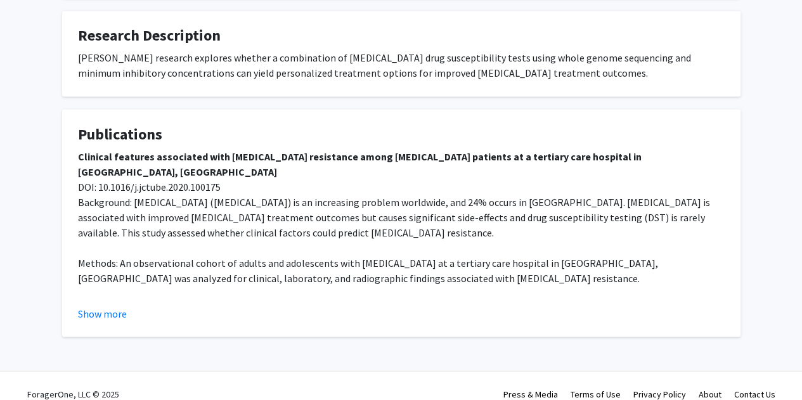
click at [93, 287] on fg-read-more "Clinical features associated with [MEDICAL_DATA] resistance among [MEDICAL_DATA…" at bounding box center [401, 234] width 646 height 172
click at [104, 305] on button "Show more" at bounding box center [102, 312] width 49 height 15
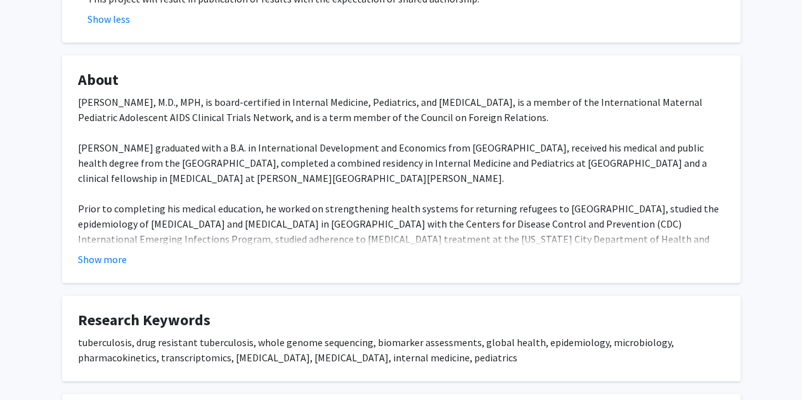
scroll to position [690, 0]
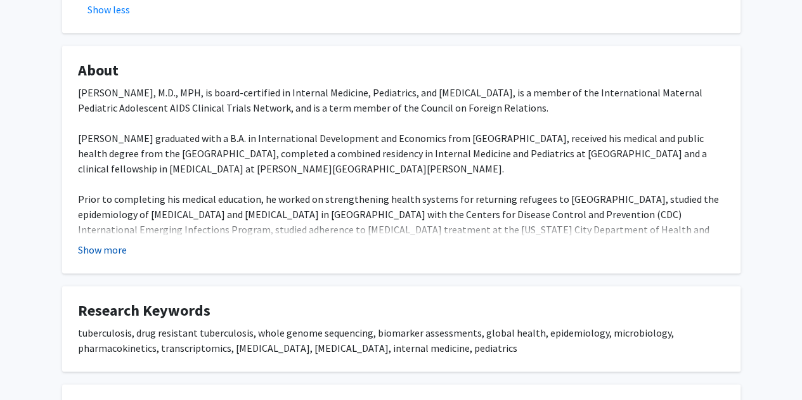
click at [98, 242] on button "Show more" at bounding box center [102, 249] width 49 height 15
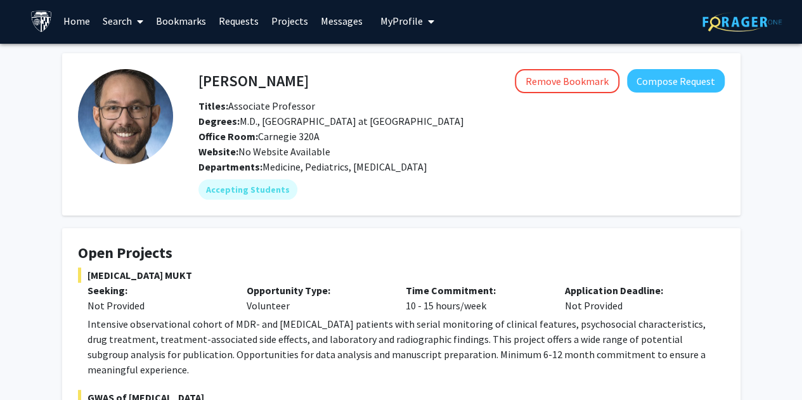
scroll to position [0, 0]
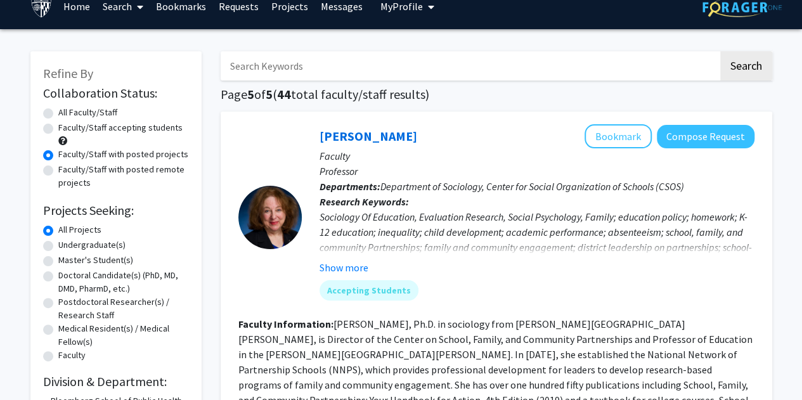
scroll to position [12, 0]
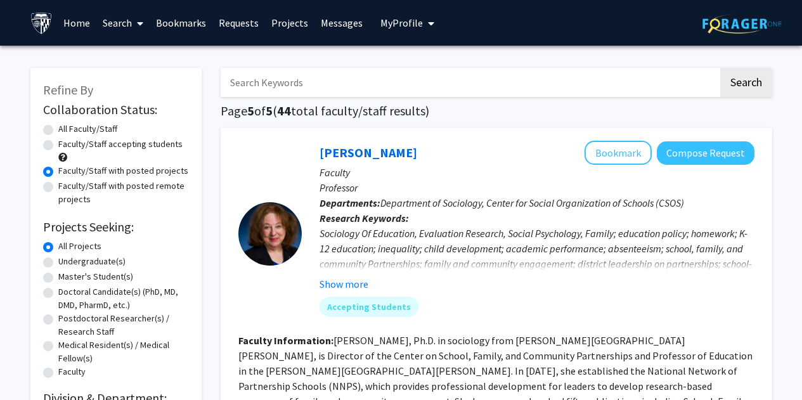
scroll to position [12, 0]
